Goal: Information Seeking & Learning: Understand process/instructions

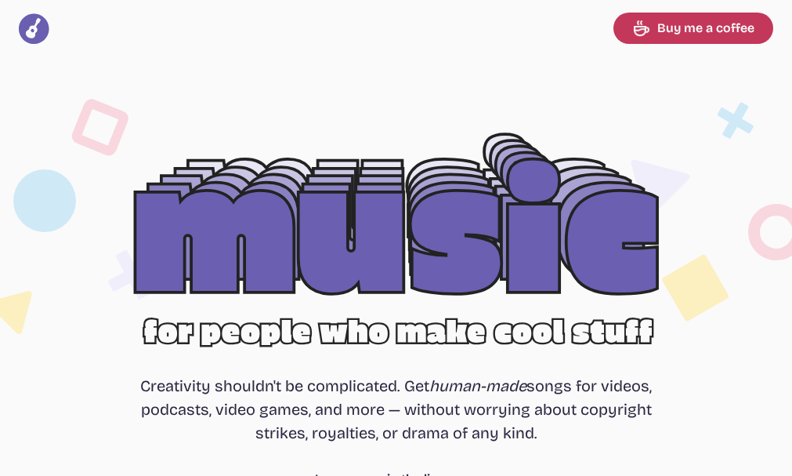
select select "most popular"
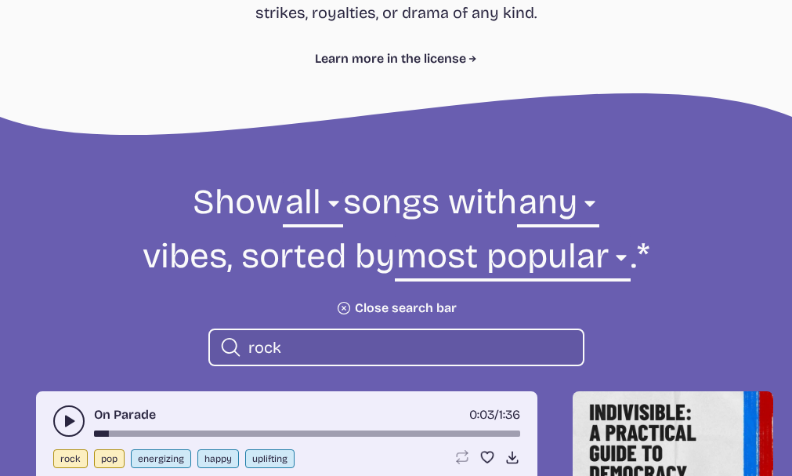
scroll to position [342, 0]
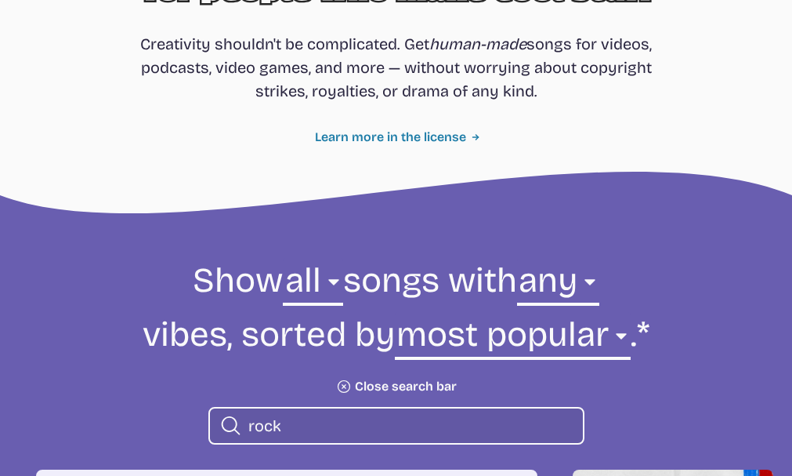
click at [454, 138] on link "Learn more in the license" at bounding box center [396, 137] width 162 height 19
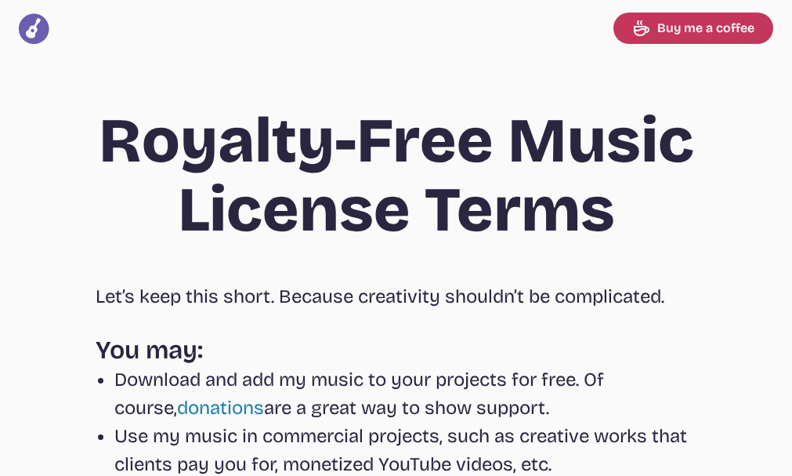
select select "most popular"
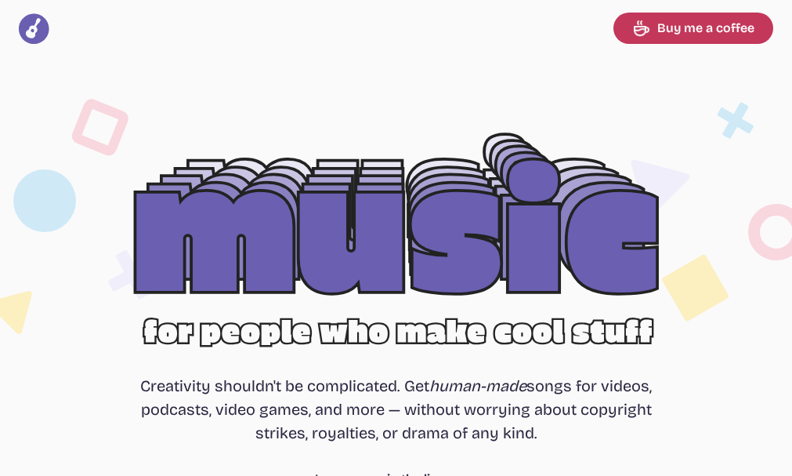
select select "most popular"
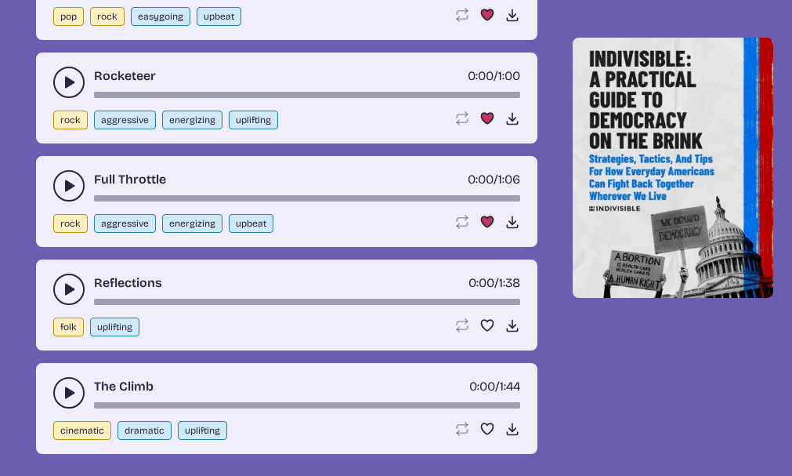
scroll to position [784, 0]
